Goal: Information Seeking & Learning: Understand process/instructions

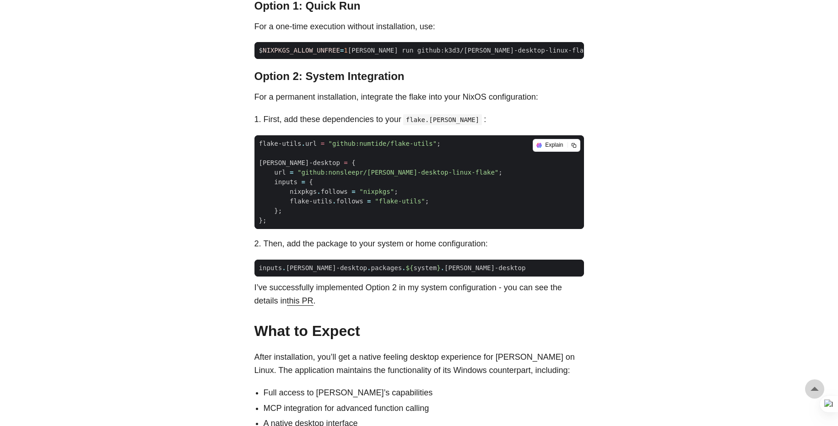
scroll to position [769, 0]
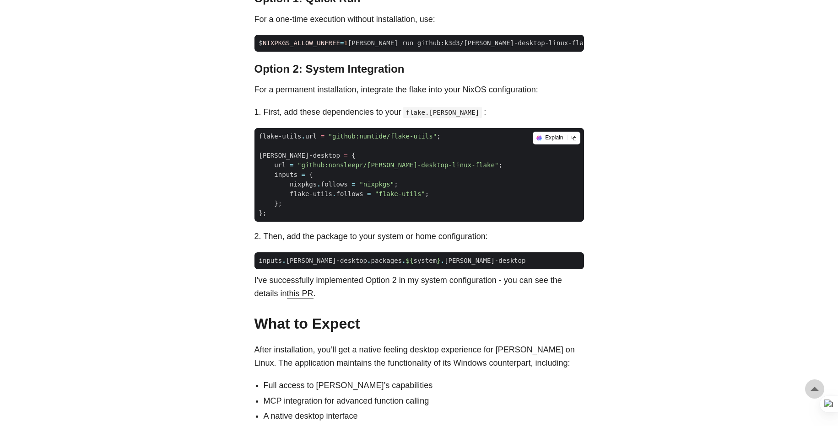
click at [309, 289] on link "this PR" at bounding box center [300, 293] width 27 height 9
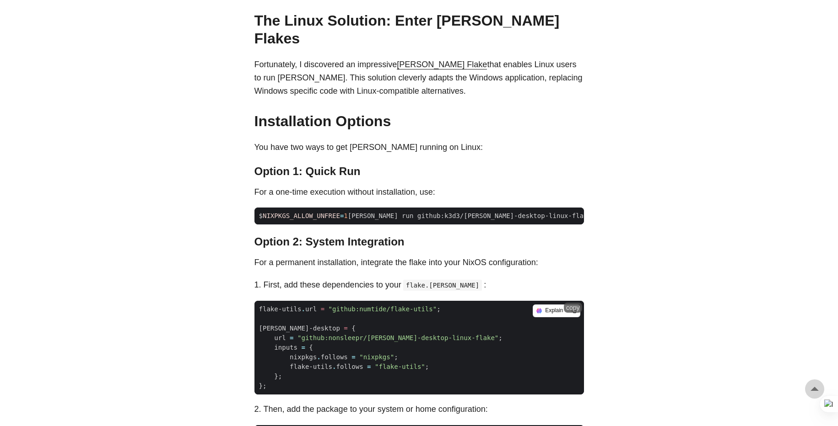
scroll to position [604, 0]
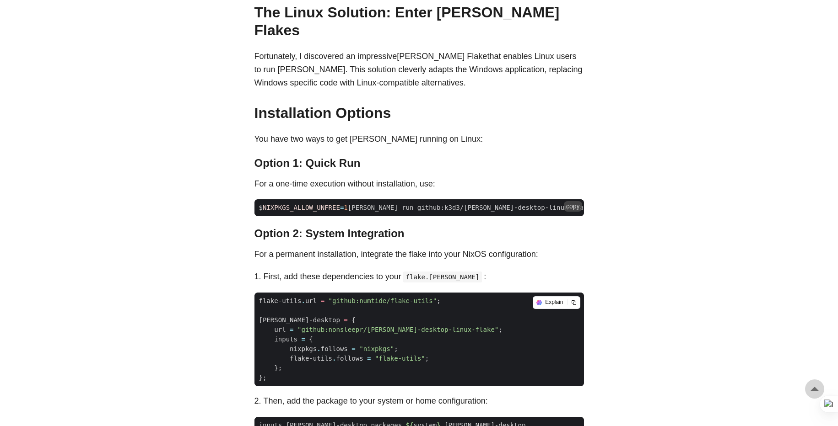
click at [312, 204] on span "NIXPKGS_ALLOW_UNFREE" at bounding box center [301, 207] width 77 height 7
click at [264, 203] on span "$ NIXPKGS_ALLOW_UNFREE = 1 nix run github:k3d3/claude-desktop-linux-flake --imp…" at bounding box center [442, 208] width 377 height 10
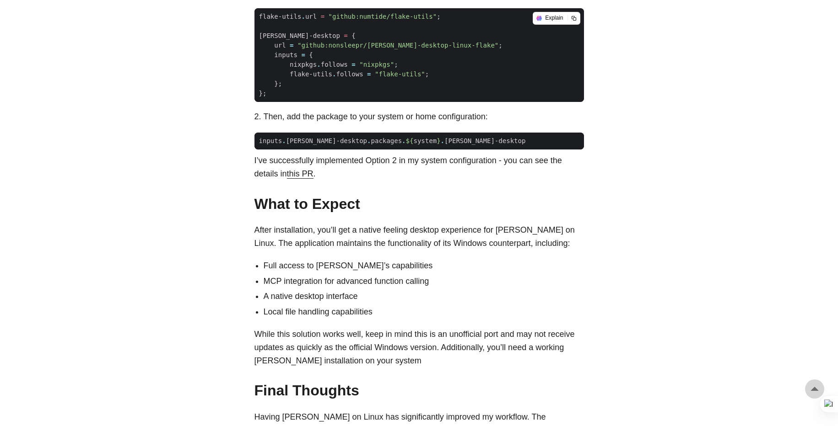
scroll to position [988, 0]
